Goal: Information Seeking & Learning: Learn about a topic

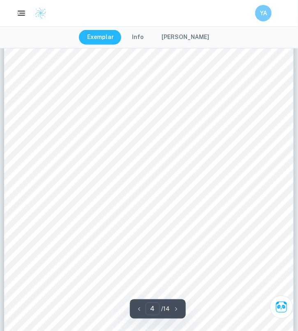
scroll to position [1184, 0]
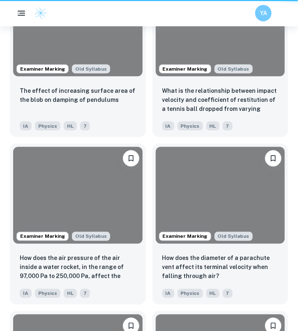
scroll to position [737, 0]
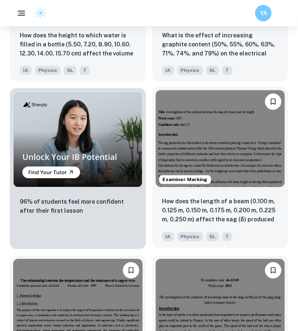
click at [252, 133] on img at bounding box center [220, 138] width 129 height 97
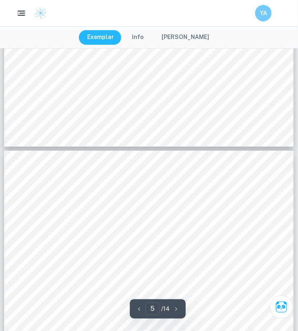
type input "4"
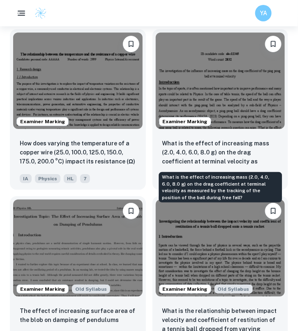
scroll to position [964, 0]
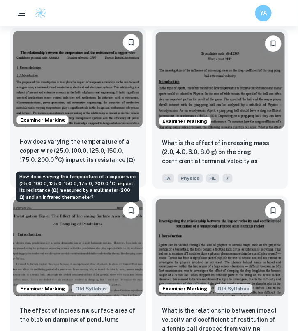
click at [126, 138] on p "How does varying the temperature of a copper wire (25.0, 100.0, 125.0, 150.0, 1…" at bounding box center [78, 151] width 116 height 28
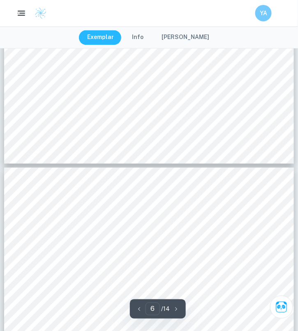
type input "7"
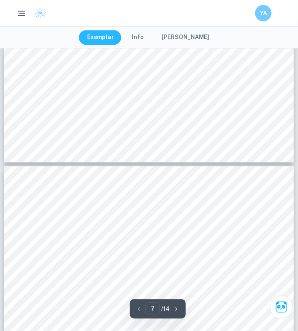
scroll to position [2529, 0]
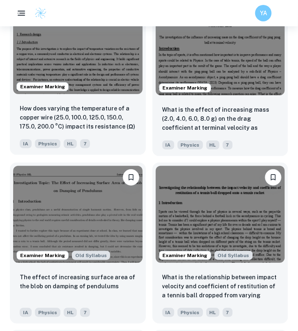
scroll to position [1000, 0]
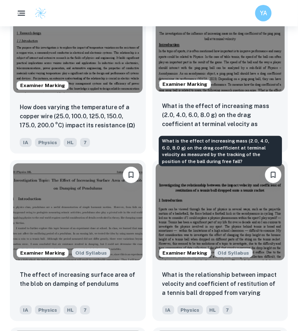
click at [216, 108] on p "What is the effect of increasing mass (2.0, 4.0, 6.0, 8.0 g) on the drag coeffi…" at bounding box center [220, 116] width 116 height 28
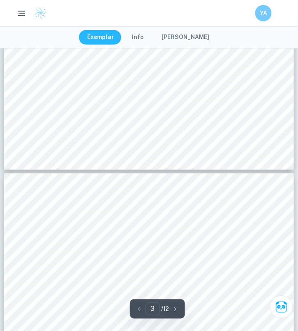
type input "4"
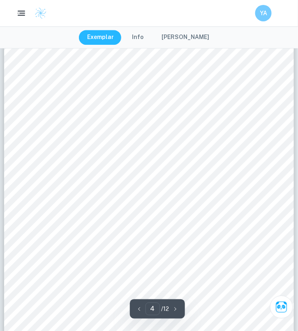
scroll to position [1413, 0]
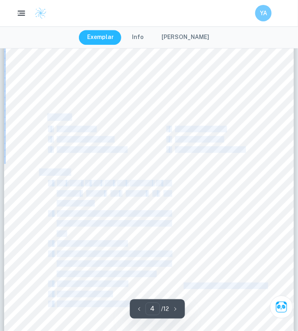
drag, startPoint x: 37, startPoint y: 119, endPoint x: 49, endPoint y: 119, distance: 12.3
click at [49, 119] on div "4 • The parallax error The volume of water taken by the syringe will be measure…" at bounding box center [149, 138] width 290 height 410
click at [26, 105] on div "4 • The parallax error The volume of water taken by the syringe will be measure…" at bounding box center [149, 138] width 290 height 410
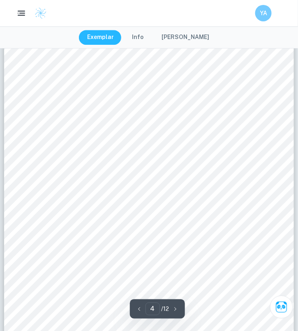
click at [49, 116] on span "Apparatus" at bounding box center [54, 117] width 31 height 7
